Goal: Task Accomplishment & Management: Manage account settings

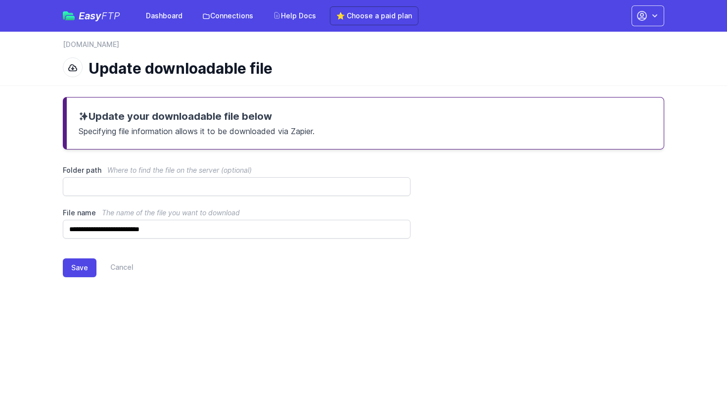
click at [222, 15] on link "Connections" at bounding box center [227, 16] width 63 height 18
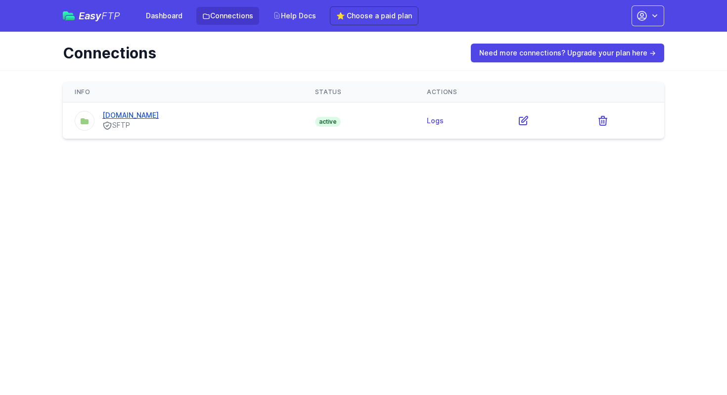
click at [143, 116] on link "[DOMAIN_NAME]" at bounding box center [130, 115] width 56 height 8
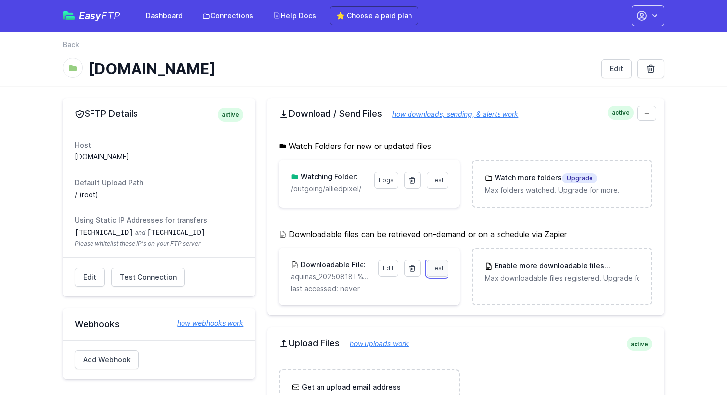
click at [437, 266] on span "Test" at bounding box center [437, 267] width 12 height 7
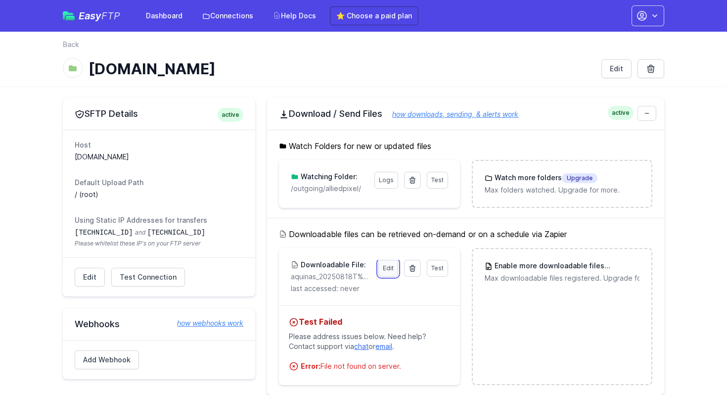
click at [389, 268] on link "Edit" at bounding box center [388, 268] width 20 height 17
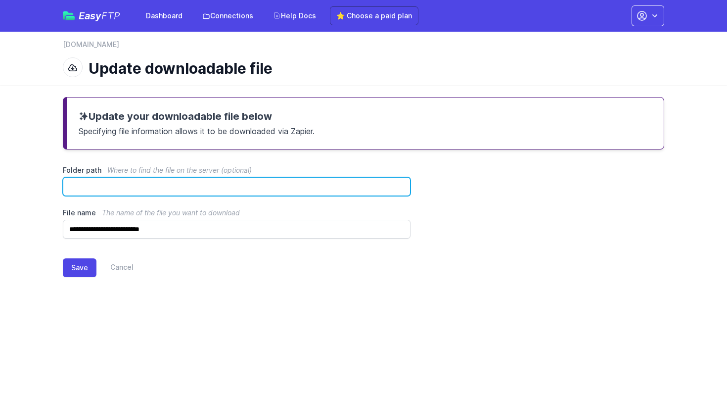
click at [224, 188] on input "Folder path Where to find the file on the server (optional)" at bounding box center [237, 186] width 348 height 19
type input "*"
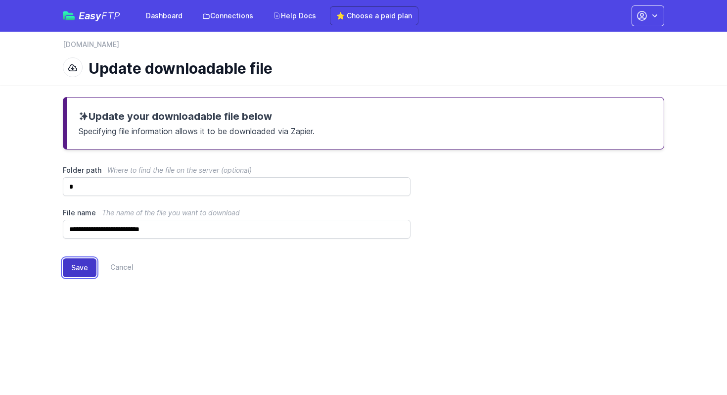
click at [78, 268] on button "Save" at bounding box center [80, 267] width 34 height 19
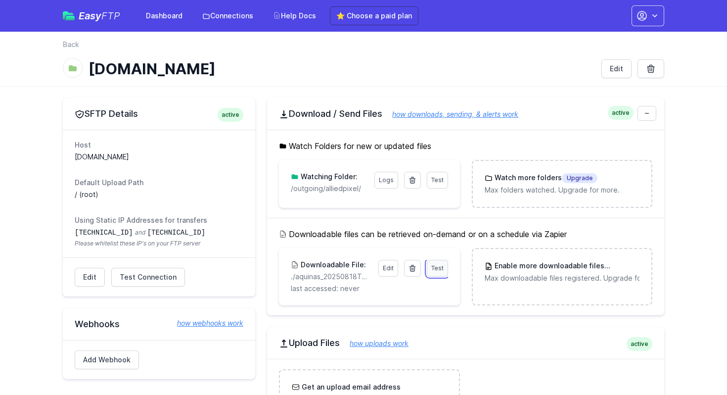
click at [438, 265] on span "Test" at bounding box center [437, 267] width 12 height 7
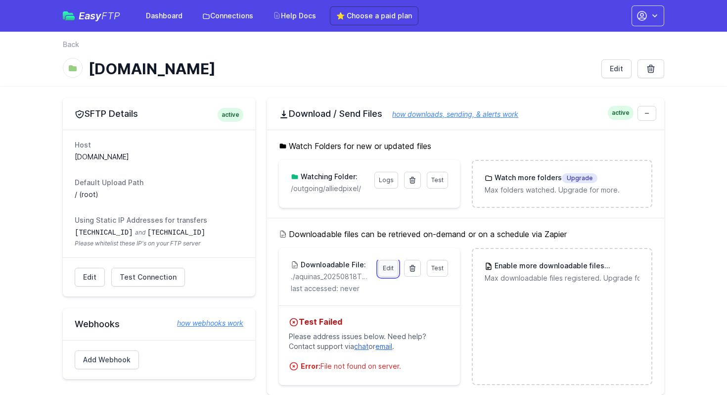
click at [382, 267] on link "Edit" at bounding box center [388, 268] width 20 height 17
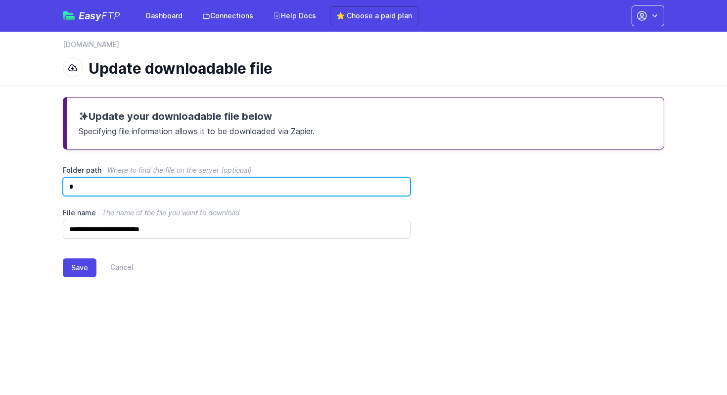
click at [198, 190] on input "*" at bounding box center [237, 186] width 348 height 19
type input "*"
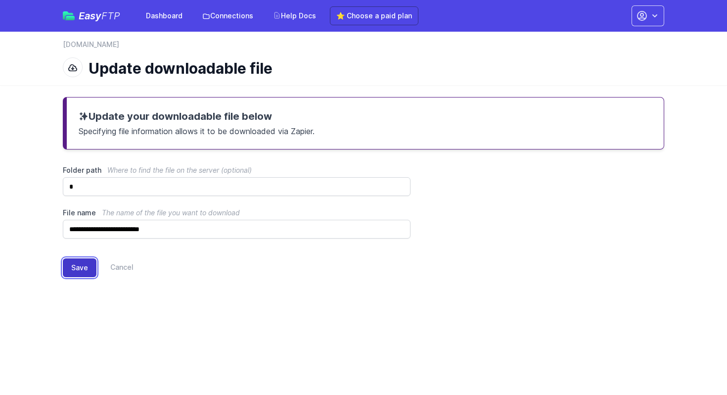
click at [76, 266] on button "Save" at bounding box center [80, 267] width 34 height 19
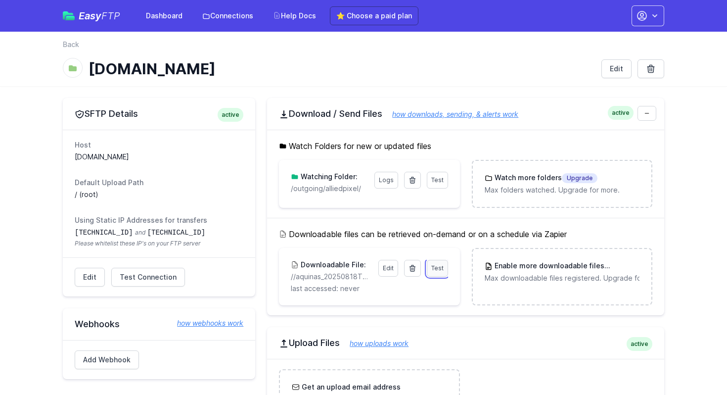
click at [436, 266] on span "Test" at bounding box center [437, 267] width 12 height 7
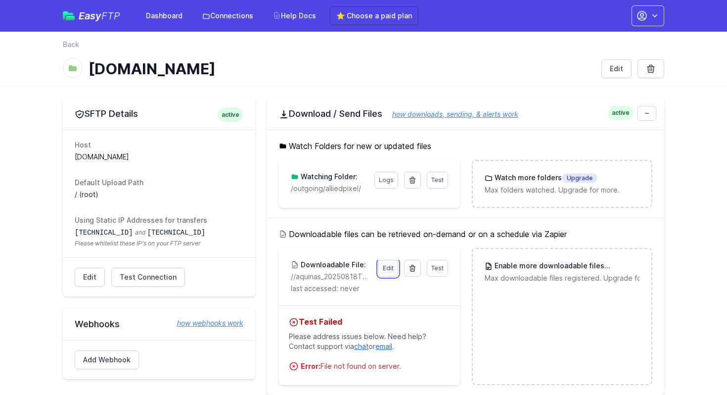
click at [383, 267] on link "Edit" at bounding box center [388, 268] width 20 height 17
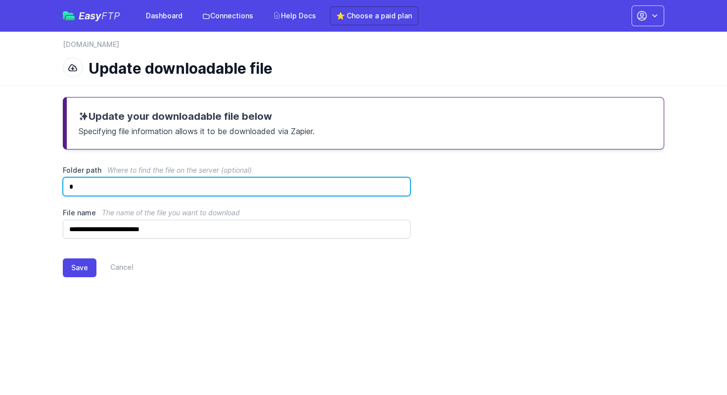
click at [243, 191] on input "*" at bounding box center [237, 186] width 348 height 19
type input "**********"
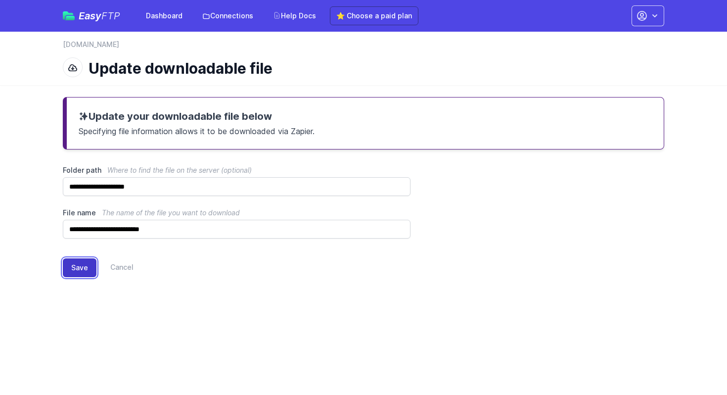
click at [82, 271] on button "Save" at bounding box center [80, 267] width 34 height 19
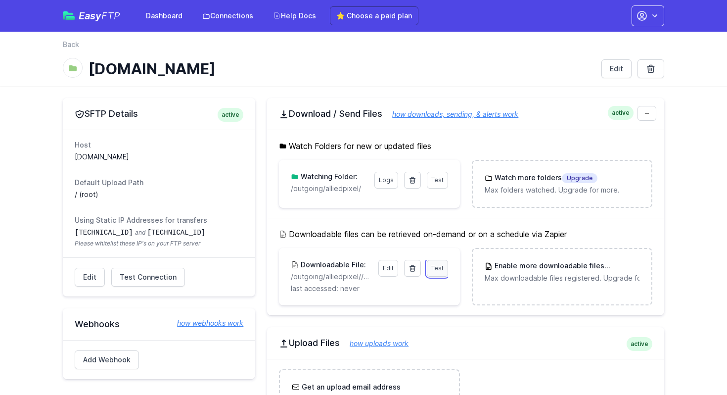
click at [436, 270] on span "Test" at bounding box center [437, 267] width 12 height 7
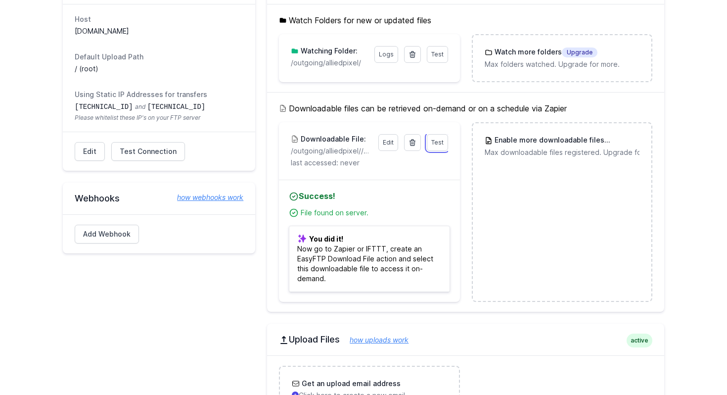
scroll to position [53, 0]
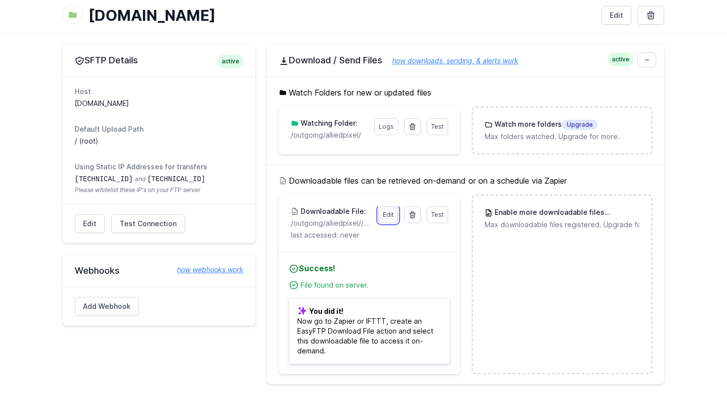
click at [390, 211] on link "Edit" at bounding box center [388, 214] width 20 height 17
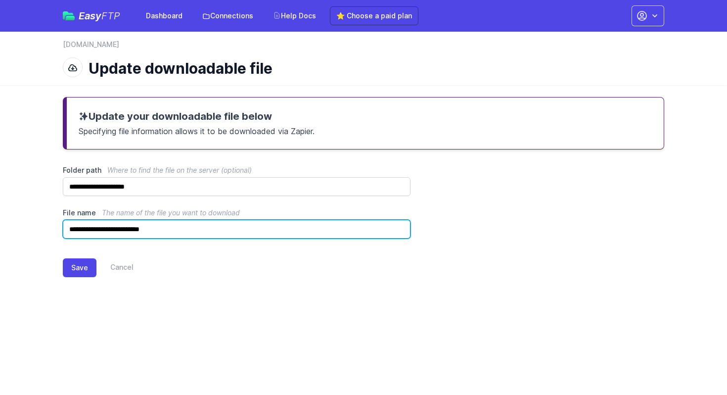
drag, startPoint x: 164, startPoint y: 229, endPoint x: 96, endPoint y: 228, distance: 67.8
click at [96, 228] on input "**********" at bounding box center [237, 229] width 348 height 19
type input "**********"
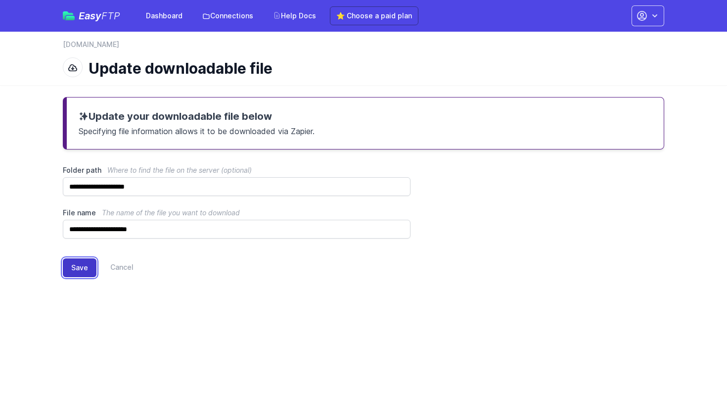
click at [80, 268] on button "Save" at bounding box center [80, 267] width 34 height 19
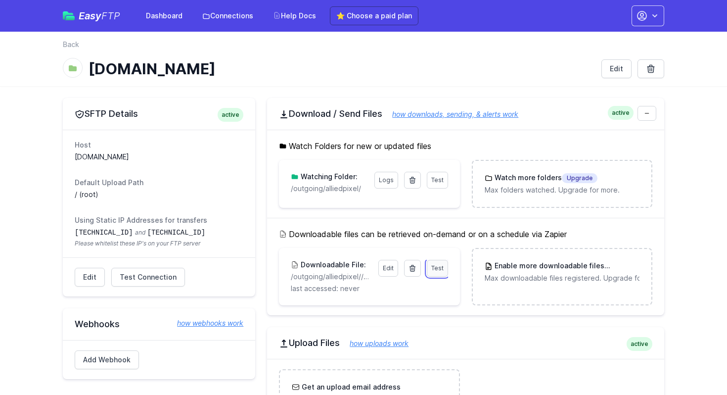
click at [438, 266] on span "Test" at bounding box center [437, 267] width 12 height 7
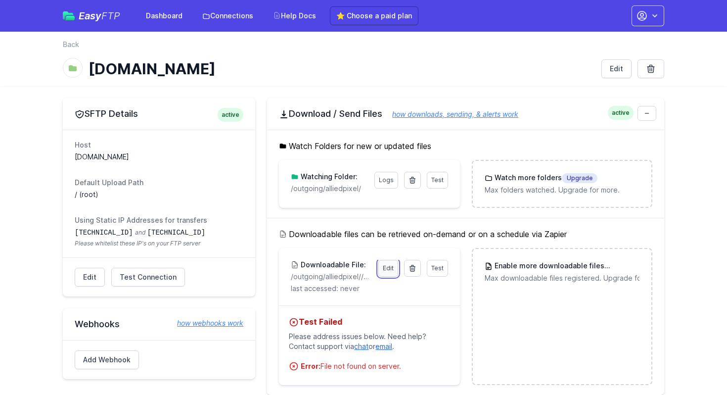
click at [391, 268] on link "Edit" at bounding box center [388, 268] width 20 height 17
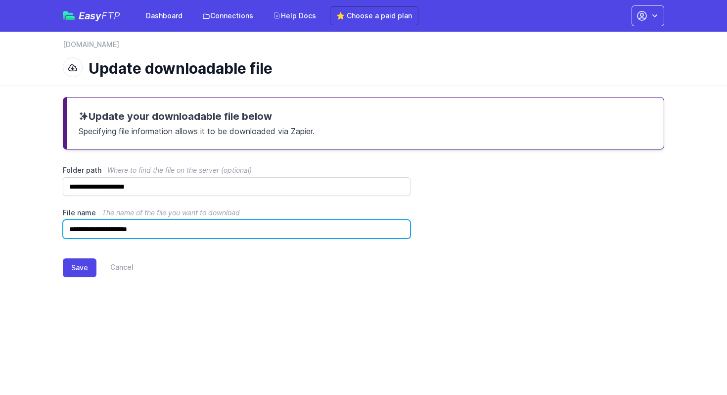
drag, startPoint x: 172, startPoint y: 230, endPoint x: 52, endPoint y: 222, distance: 120.0
click at [52, 222] on div "**********" at bounding box center [363, 195] width 633 height 220
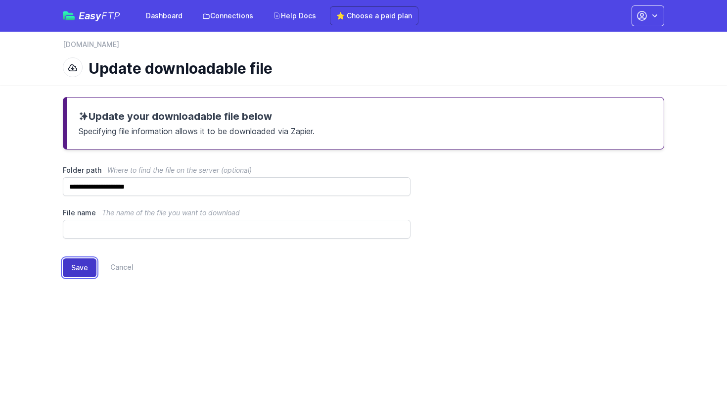
click at [77, 266] on button "Save" at bounding box center [80, 267] width 34 height 19
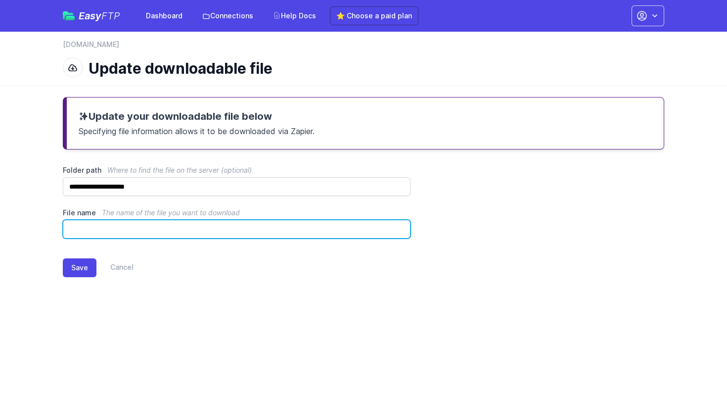
click at [145, 229] on input "File name The name of the file you want to download" at bounding box center [237, 229] width 348 height 19
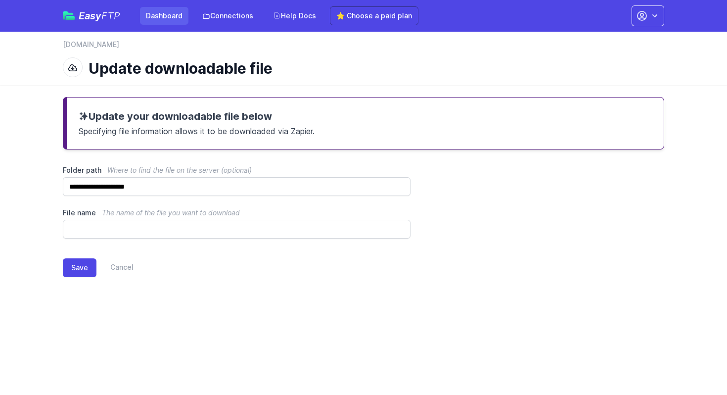
click at [175, 16] on link "Dashboard" at bounding box center [164, 16] width 48 height 18
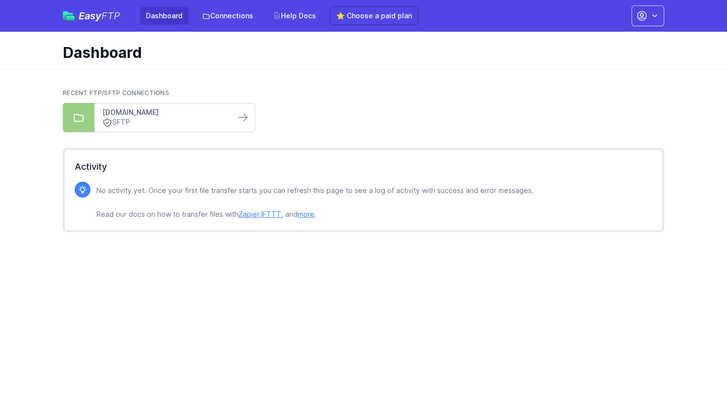
click at [159, 114] on link "[DOMAIN_NAME]" at bounding box center [164, 112] width 125 height 10
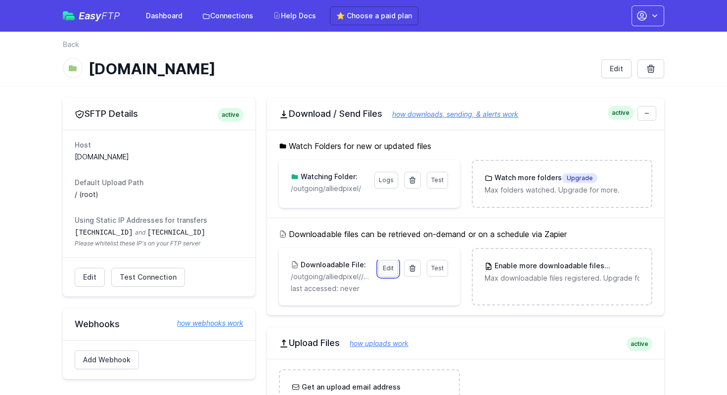
click at [388, 269] on link "Edit" at bounding box center [388, 268] width 20 height 17
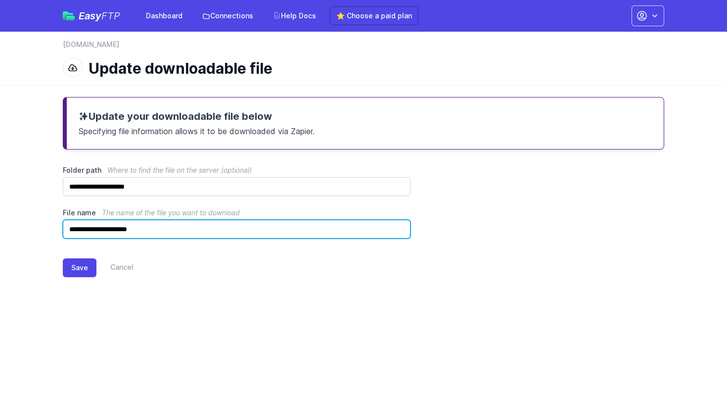
click at [218, 234] on input "**********" at bounding box center [237, 229] width 348 height 19
paste input "*****"
type input "**********"
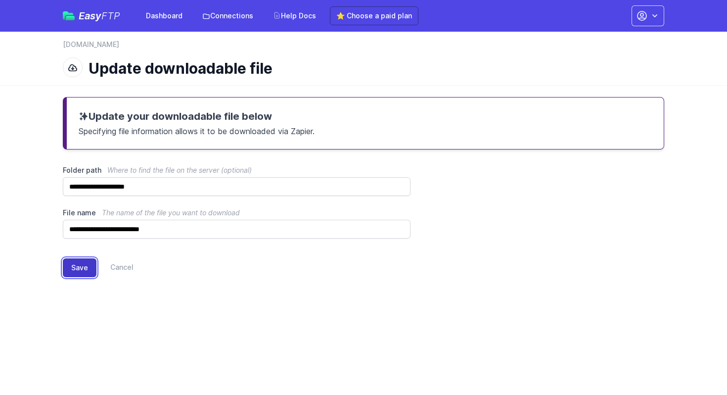
click at [77, 269] on button "Save" at bounding box center [80, 267] width 34 height 19
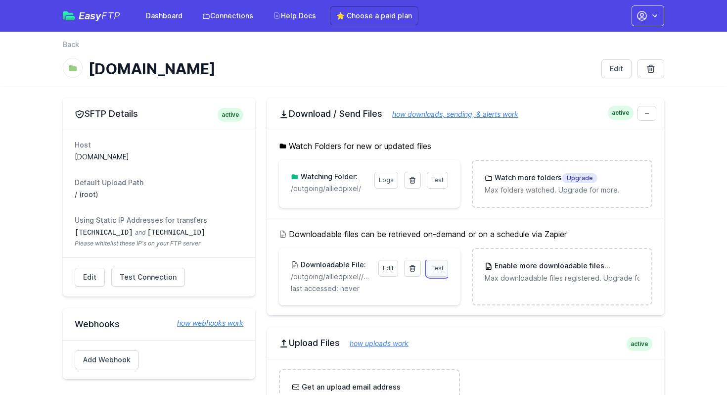
click at [442, 270] on span "Test" at bounding box center [437, 267] width 12 height 7
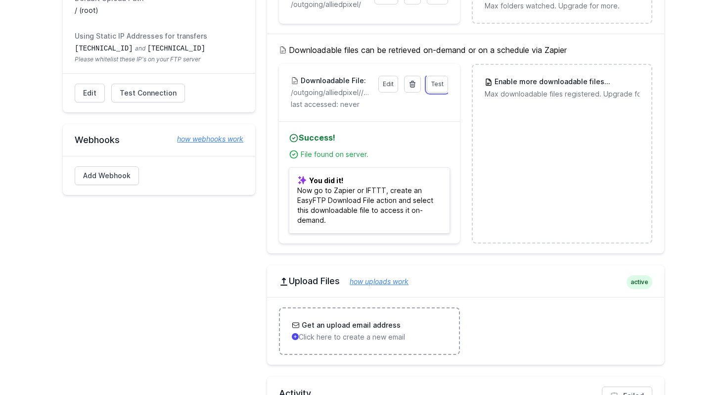
scroll to position [193, 0]
